Goal: Task Accomplishment & Management: Manage account settings

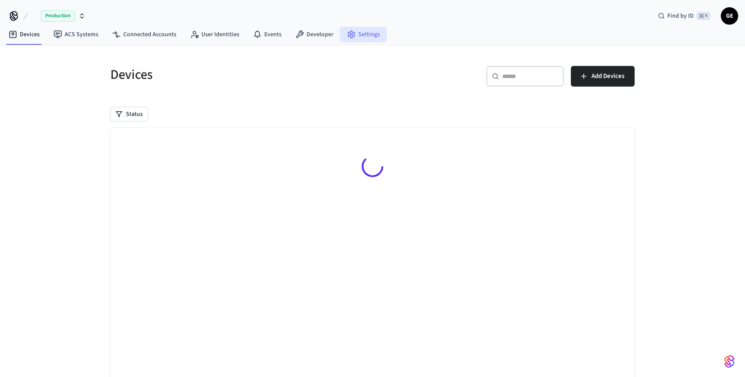
click at [356, 30] on link "Settings" at bounding box center [363, 35] width 47 height 16
click at [321, 35] on link "Developer" at bounding box center [315, 35] width 52 height 16
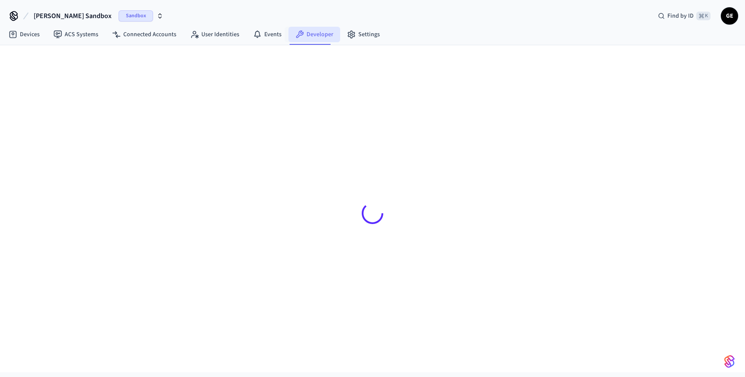
click at [323, 32] on link "Developer" at bounding box center [315, 35] width 52 height 16
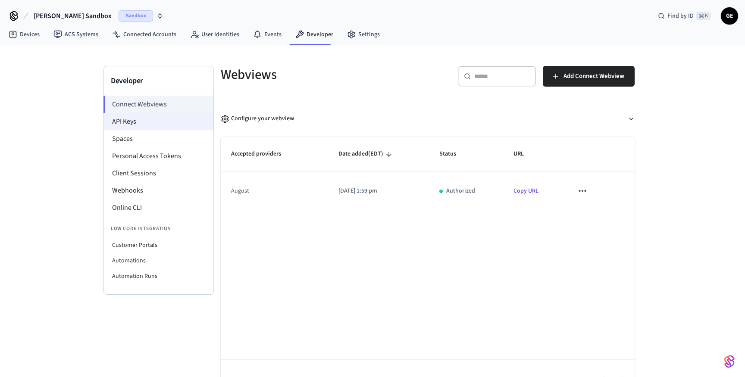
click at [175, 119] on li "API Keys" at bounding box center [159, 121] width 110 height 17
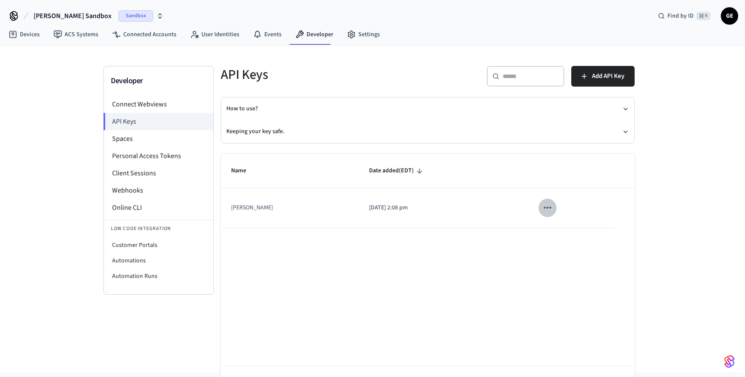
click at [542, 209] on icon "sticky table" at bounding box center [547, 207] width 11 height 11
click at [556, 265] on li "Delete" at bounding box center [558, 265] width 41 height 27
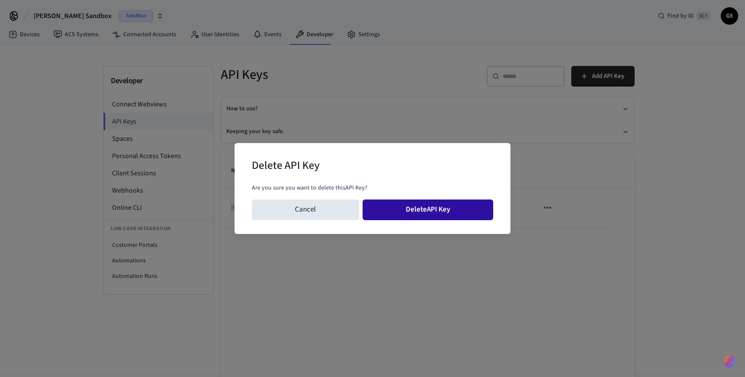
click at [427, 208] on button "Delete API Key" at bounding box center [428, 210] width 131 height 21
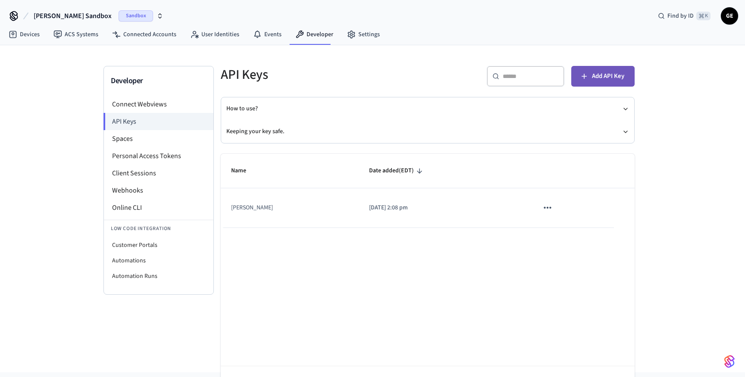
click at [597, 75] on span "Add API Key" at bounding box center [608, 76] width 32 height 11
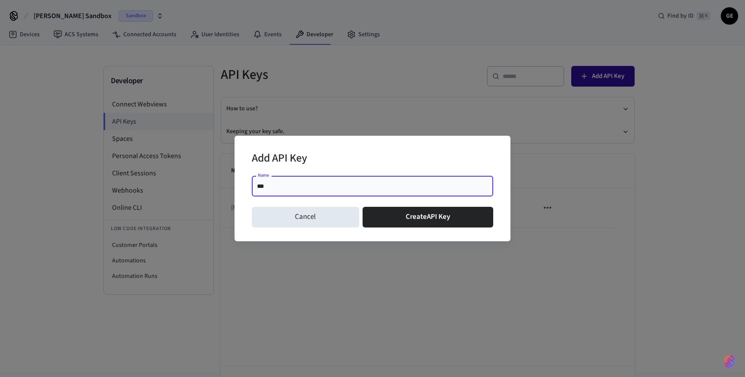
type input "****"
click button "Create API Key" at bounding box center [428, 217] width 131 height 21
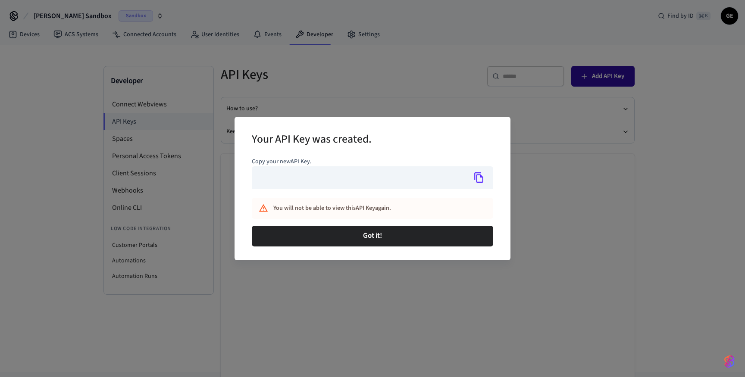
type input "**********"
click at [478, 179] on icon "Copy" at bounding box center [479, 177] width 11 height 11
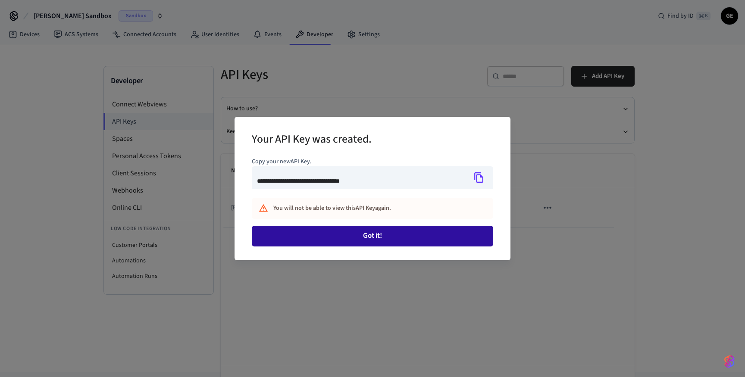
click at [420, 240] on button "Got it!" at bounding box center [373, 236] width 242 height 21
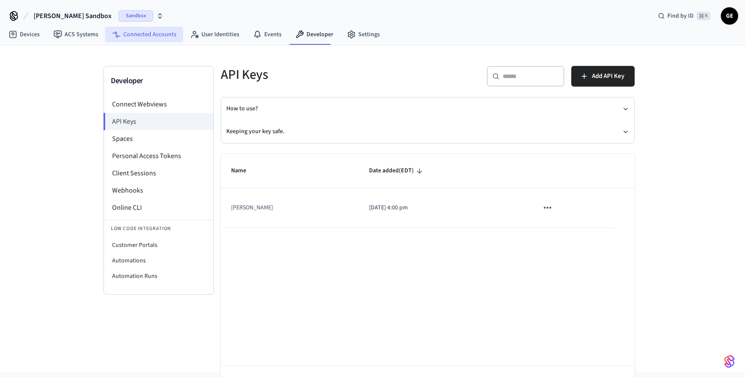
click at [160, 35] on link "Connected Accounts" at bounding box center [144, 35] width 78 height 16
click at [159, 33] on link "Connected Accounts" at bounding box center [144, 35] width 78 height 16
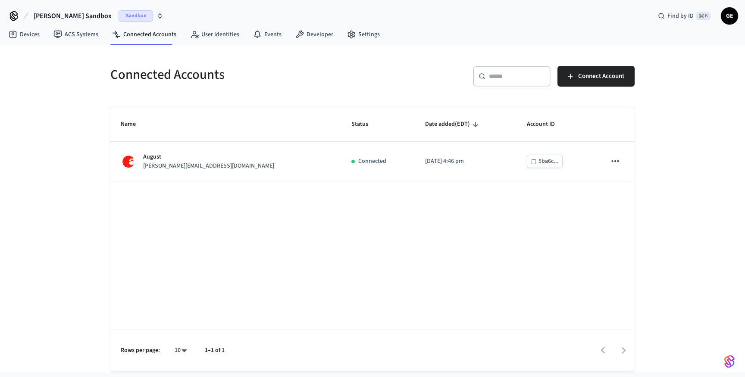
click at [119, 16] on span "Sandbox" at bounding box center [136, 15] width 35 height 11
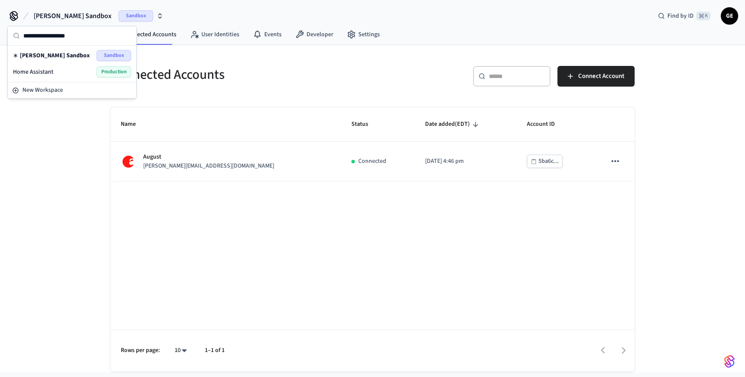
click at [70, 70] on div "Home Assistant Production" at bounding box center [72, 71] width 118 height 11
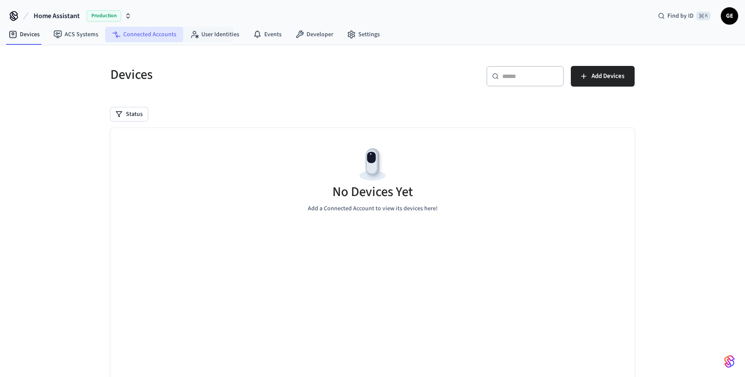
click at [163, 34] on link "Connected Accounts" at bounding box center [144, 35] width 78 height 16
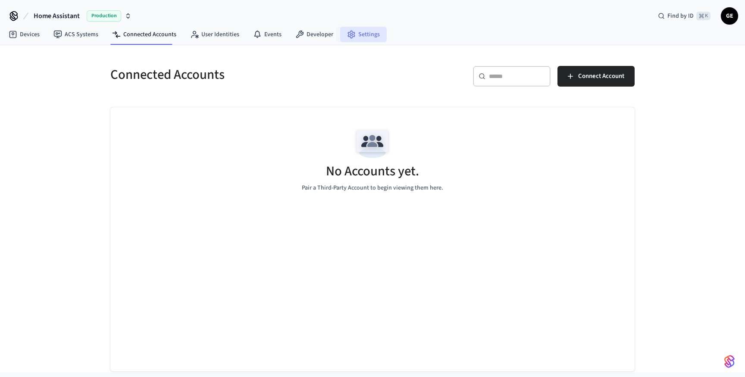
click at [357, 34] on link "Settings" at bounding box center [363, 35] width 47 height 16
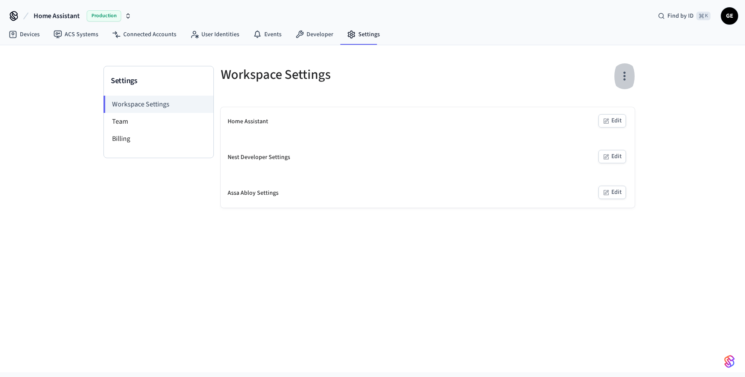
click at [622, 75] on icon "button" at bounding box center [624, 75] width 13 height 13
click at [610, 72] on div at bounding box center [372, 188] width 745 height 377
click at [114, 16] on span "Production" at bounding box center [104, 15] width 35 height 11
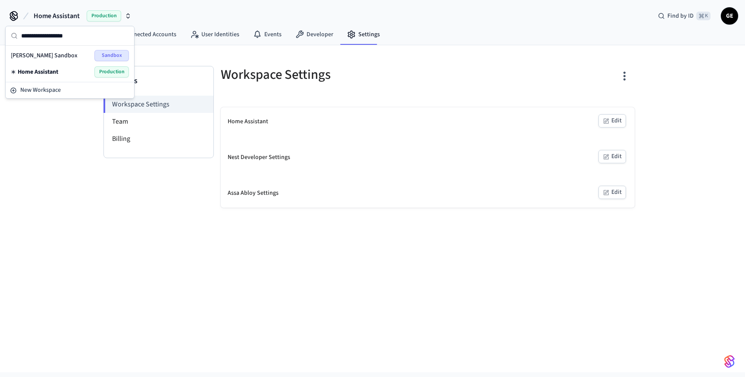
click at [81, 53] on div "Grant's Sandbox Sandbox" at bounding box center [70, 55] width 118 height 11
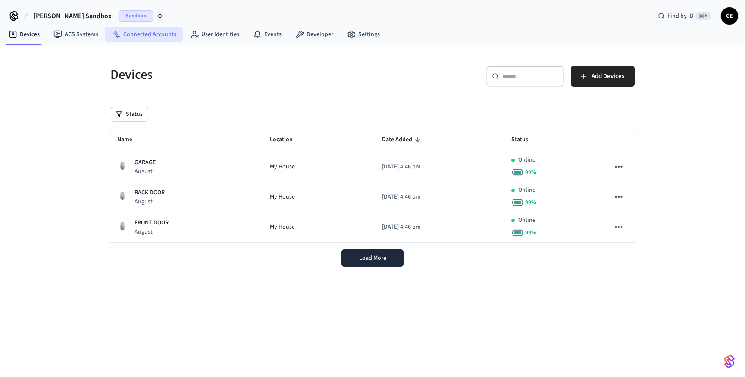
click at [163, 31] on link "Connected Accounts" at bounding box center [144, 35] width 78 height 16
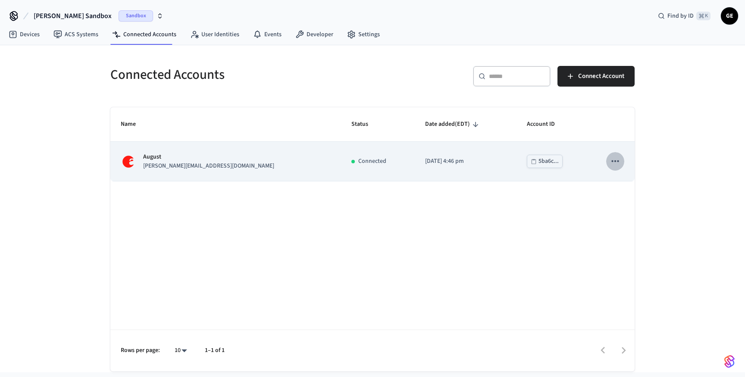
click at [620, 166] on icon "sticky table" at bounding box center [615, 161] width 11 height 11
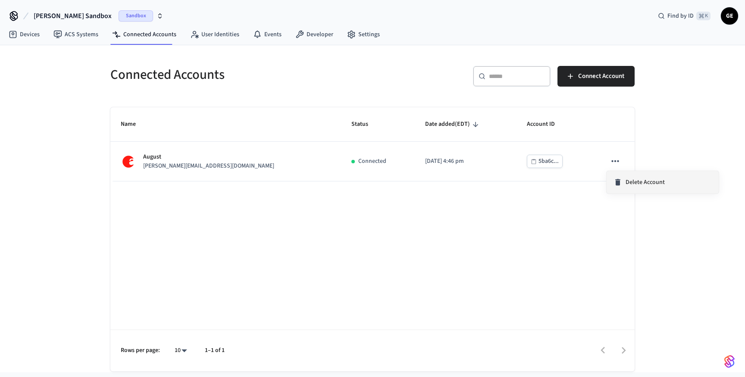
click at [625, 182] on div "Delete Account" at bounding box center [639, 182] width 51 height 9
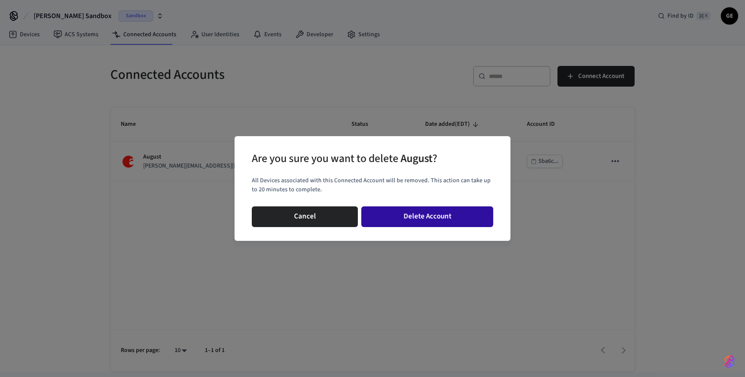
click at [442, 218] on button "Delete Account" at bounding box center [427, 217] width 132 height 21
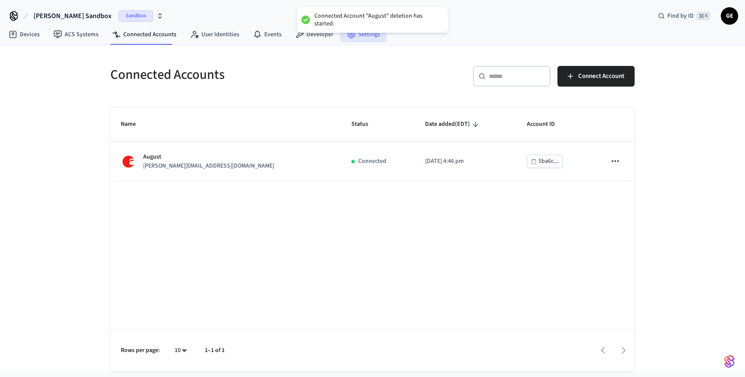
click at [368, 39] on link "Settings" at bounding box center [363, 35] width 47 height 16
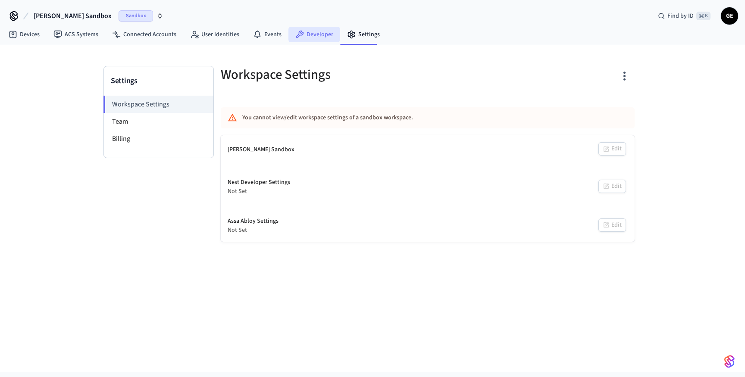
click at [305, 40] on link "Developer" at bounding box center [315, 35] width 52 height 16
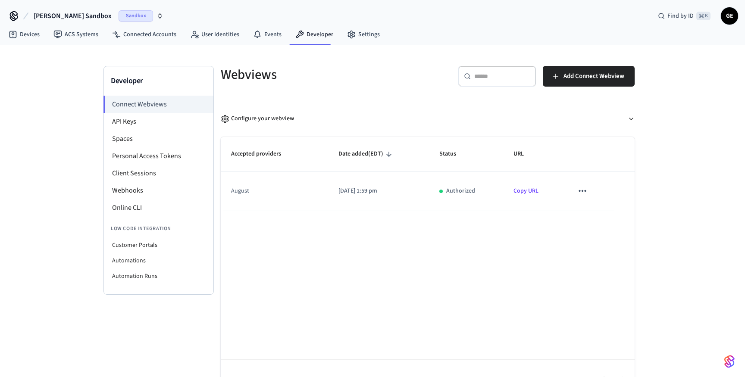
click at [582, 190] on icon "sticky table" at bounding box center [582, 190] width 11 height 11
click at [595, 218] on li "Delete" at bounding box center [599, 218] width 39 height 23
click at [138, 31] on link "Connected Accounts" at bounding box center [144, 35] width 78 height 16
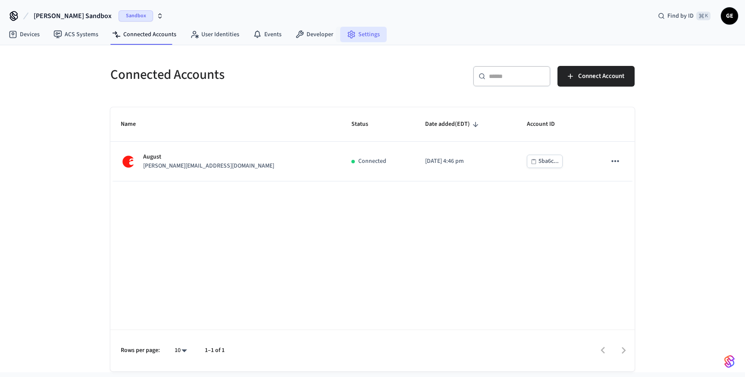
click at [341, 31] on link "Settings" at bounding box center [363, 35] width 47 height 16
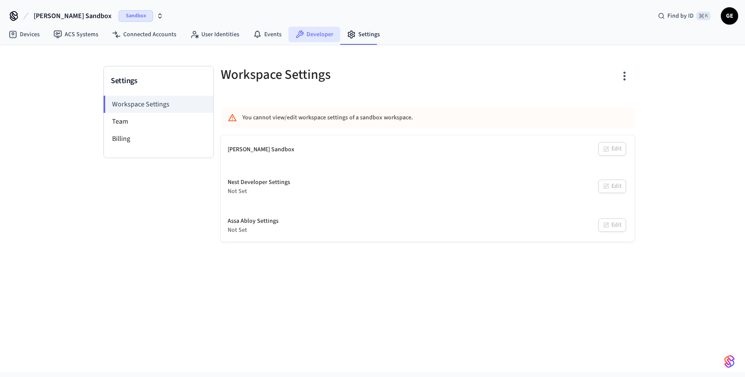
click at [301, 29] on link "Developer" at bounding box center [315, 35] width 52 height 16
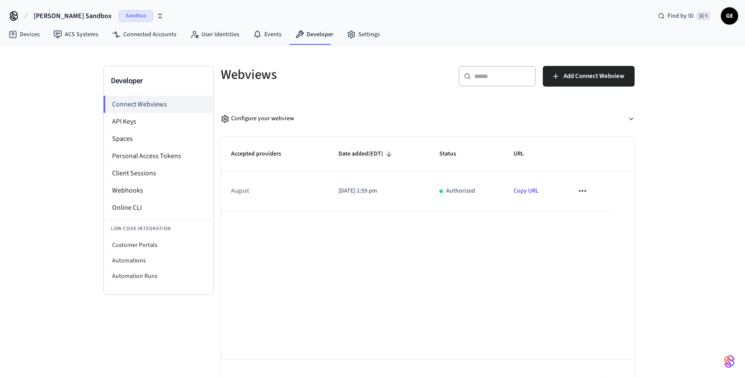
click at [119, 16] on span "Sandbox" at bounding box center [136, 15] width 35 height 11
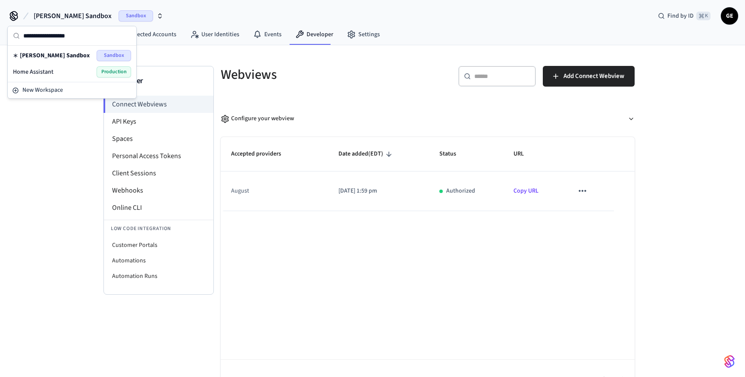
click at [119, 15] on span "Sandbox" at bounding box center [136, 15] width 35 height 11
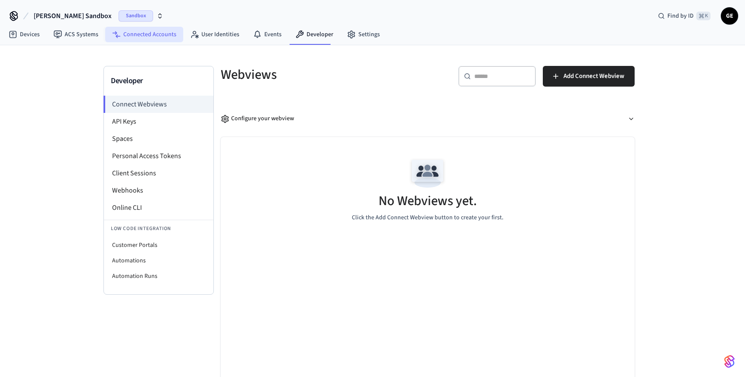
click at [151, 31] on link "Connected Accounts" at bounding box center [144, 35] width 78 height 16
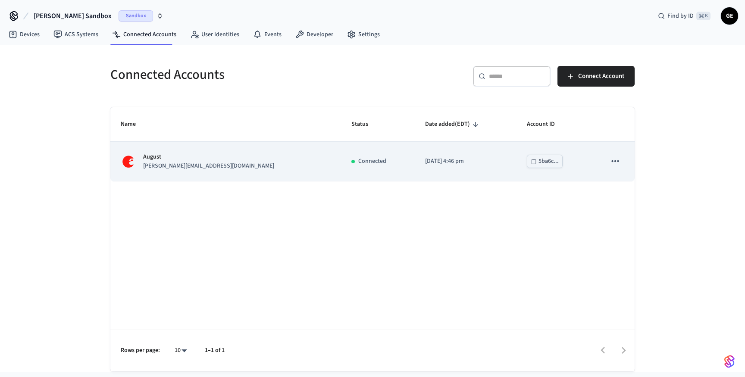
click at [198, 157] on div "August jane@example.com" at bounding box center [226, 162] width 210 height 18
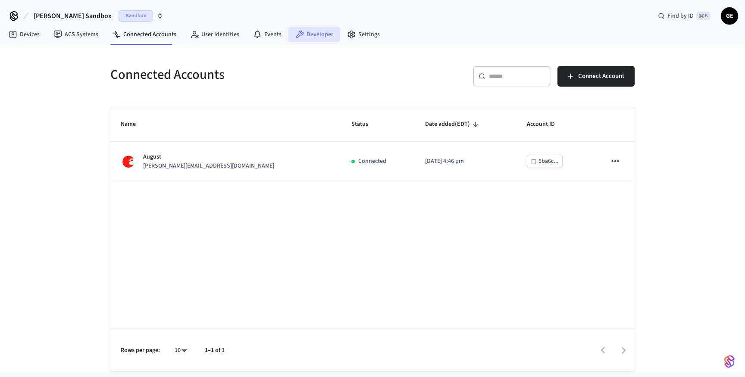
click at [315, 38] on link "Developer" at bounding box center [315, 35] width 52 height 16
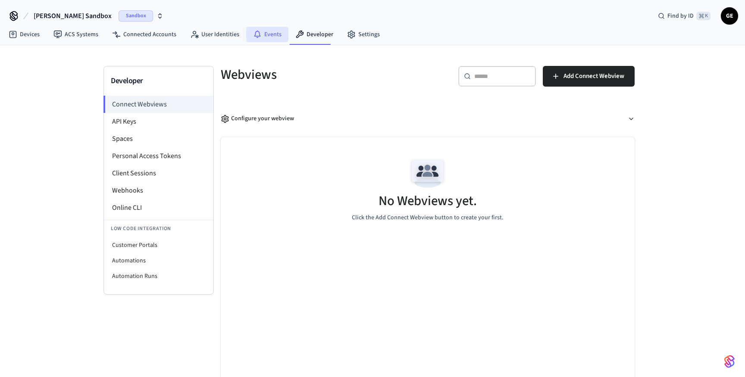
click at [263, 35] on link "Events" at bounding box center [267, 35] width 42 height 16
